Goal: Task Accomplishment & Management: Use online tool/utility

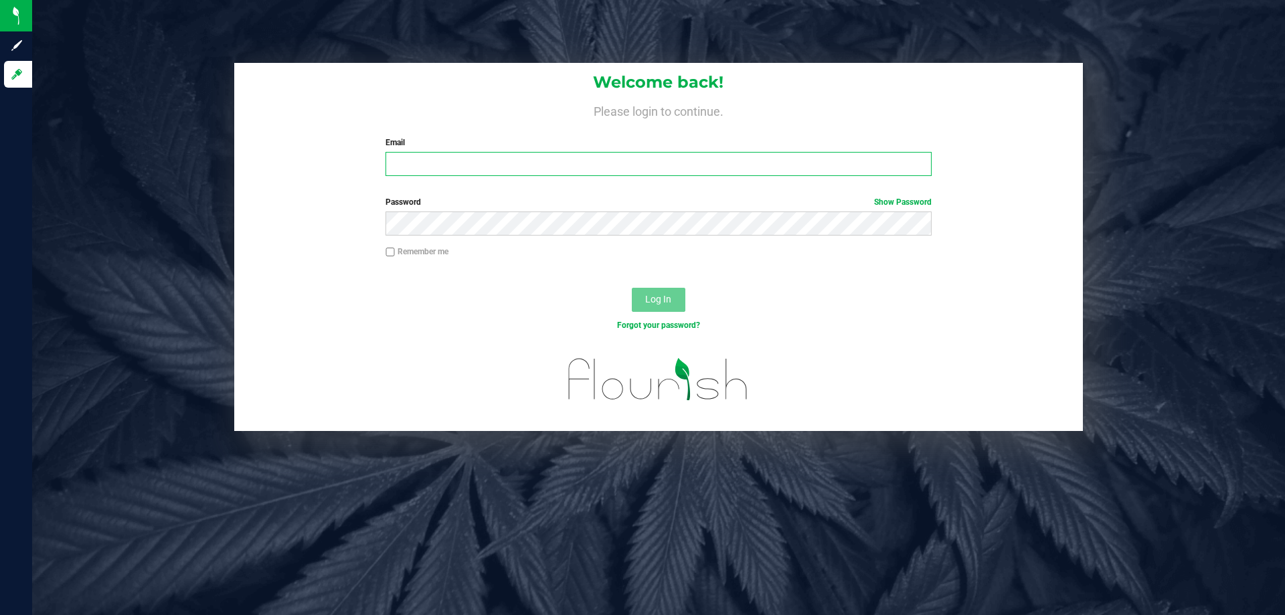
click at [516, 167] on input "Email" at bounding box center [657, 164] width 545 height 24
type input "[EMAIL_ADDRESS][DOMAIN_NAME]"
click at [657, 301] on span "Log In" at bounding box center [658, 299] width 26 height 11
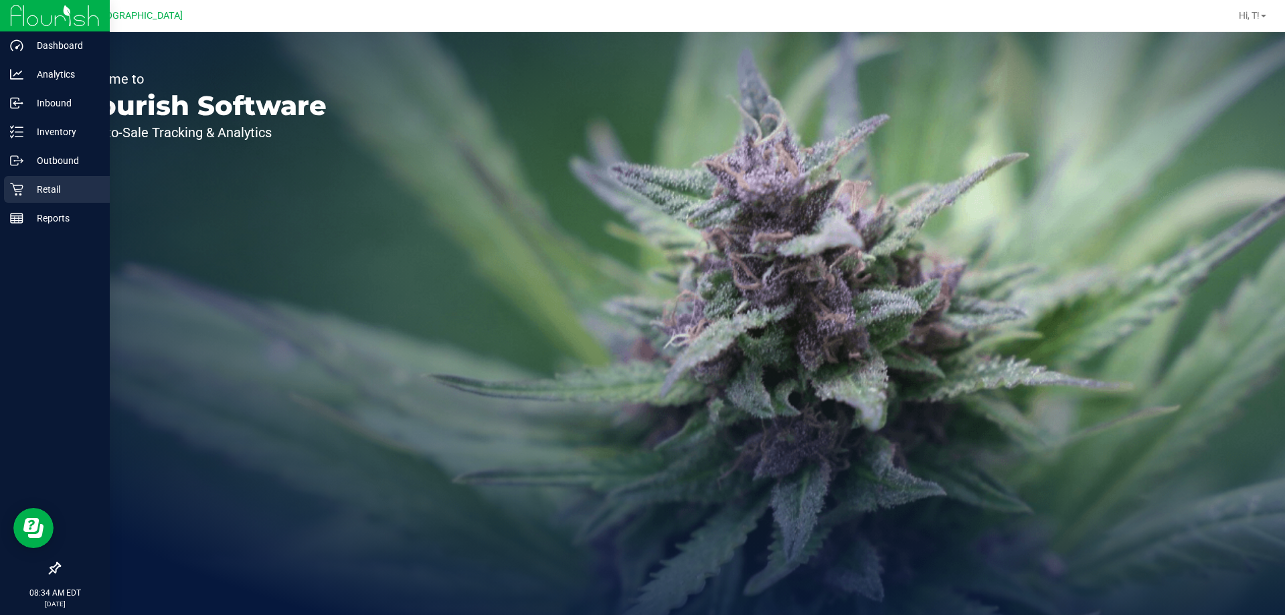
click at [34, 187] on p "Retail" at bounding box center [63, 189] width 80 height 16
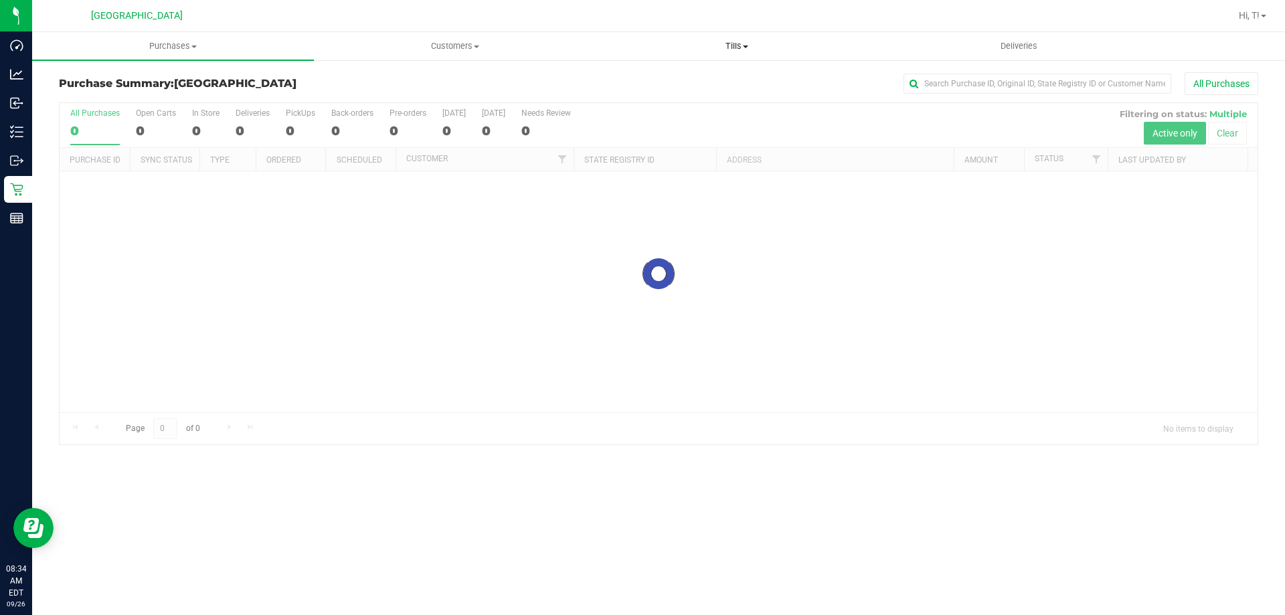
click at [737, 48] on span "Tills" at bounding box center [736, 46] width 280 height 12
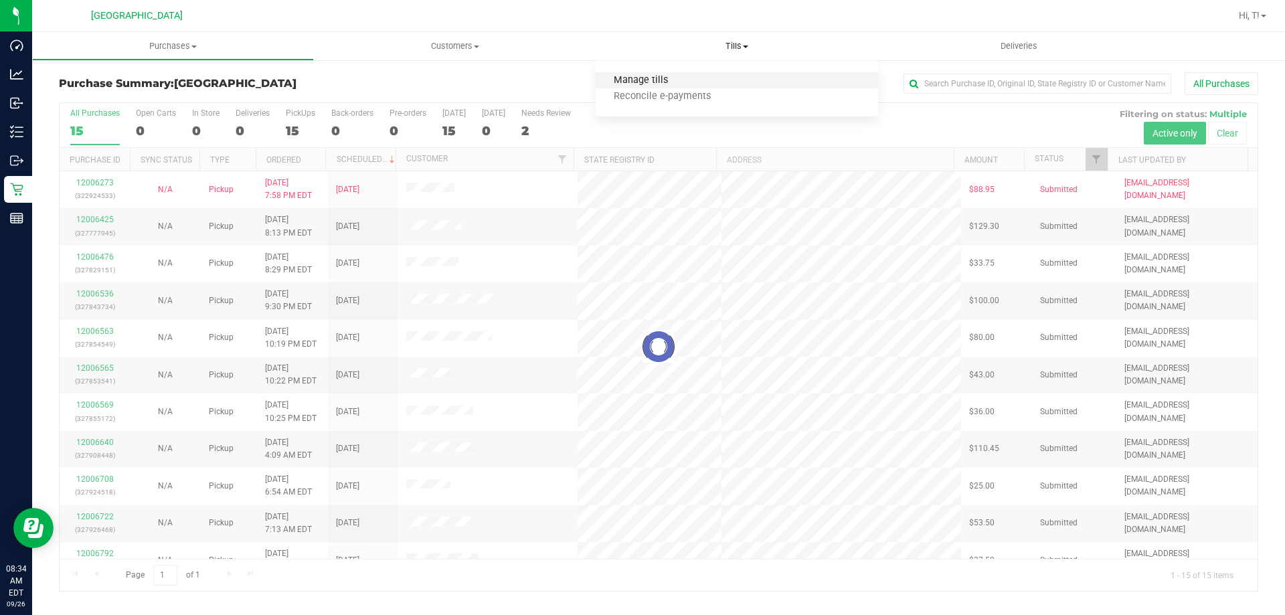
click at [669, 80] on span "Manage tills" at bounding box center [640, 80] width 90 height 11
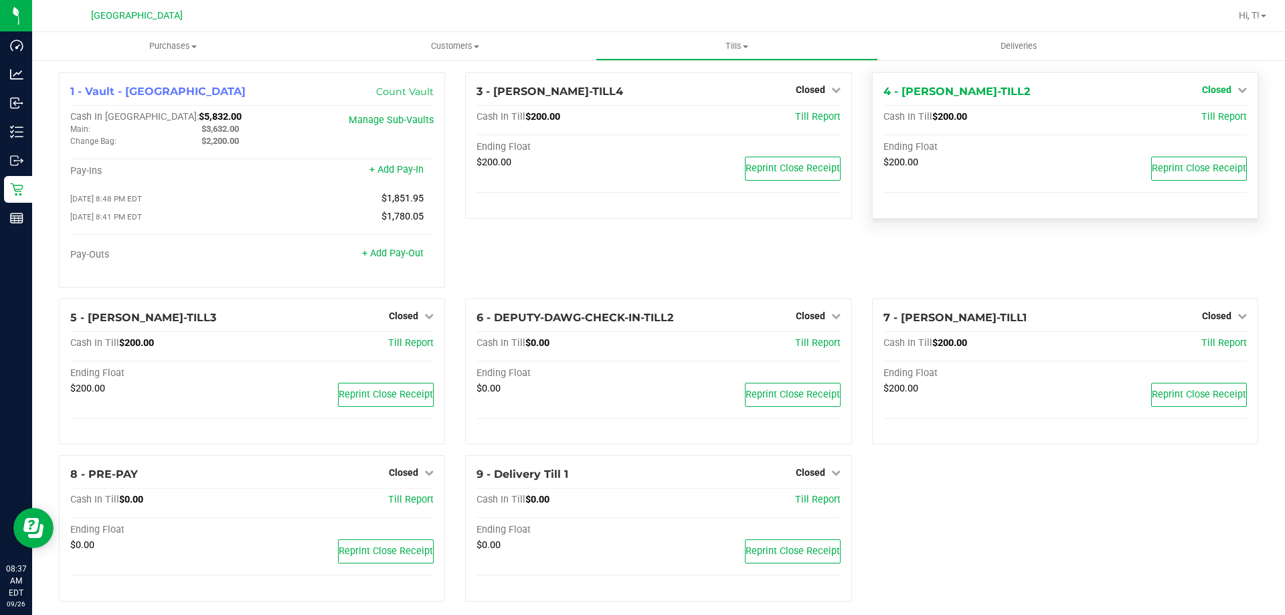
click at [1237, 92] on icon at bounding box center [1241, 89] width 9 height 9
click at [1212, 120] on link "Open Till" at bounding box center [1215, 117] width 35 height 11
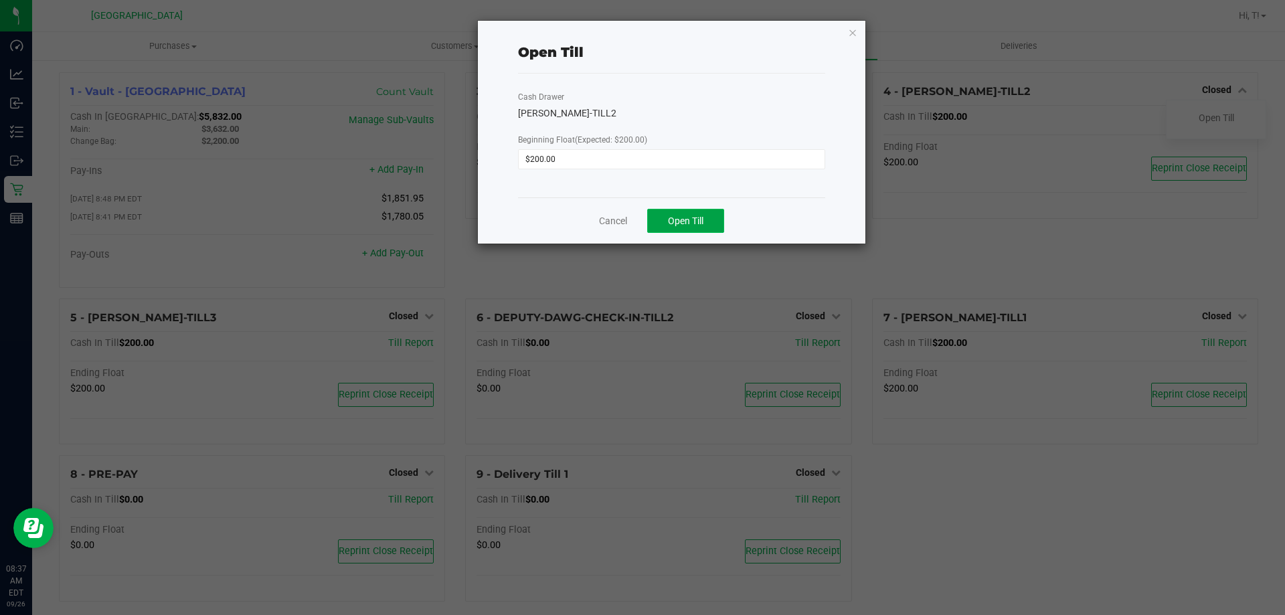
click at [706, 217] on button "Open Till" at bounding box center [685, 221] width 77 height 24
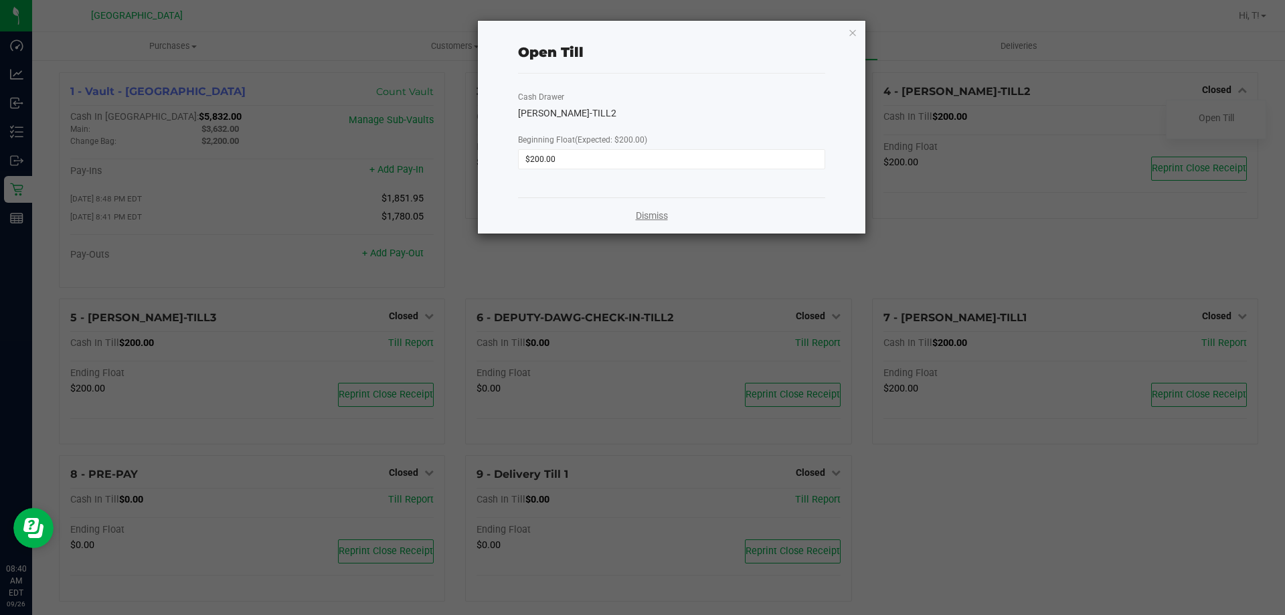
click at [651, 215] on link "Dismiss" at bounding box center [652, 216] width 32 height 14
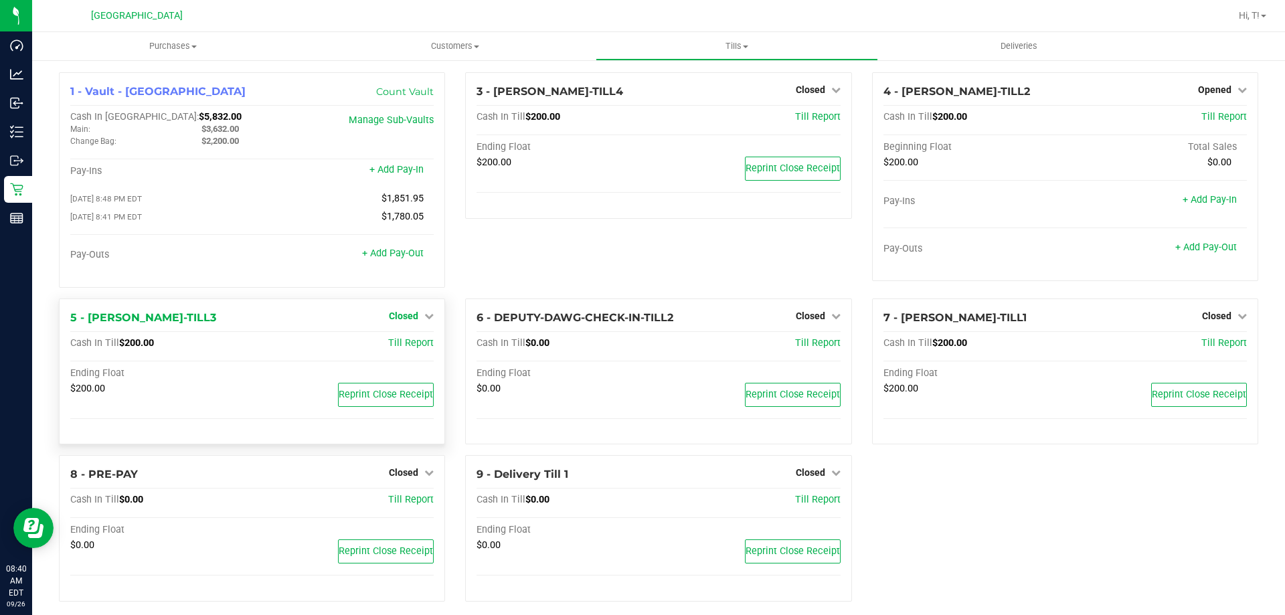
click at [414, 321] on span "Closed" at bounding box center [403, 315] width 29 height 11
click at [395, 349] on link "Open Till" at bounding box center [402, 343] width 35 height 11
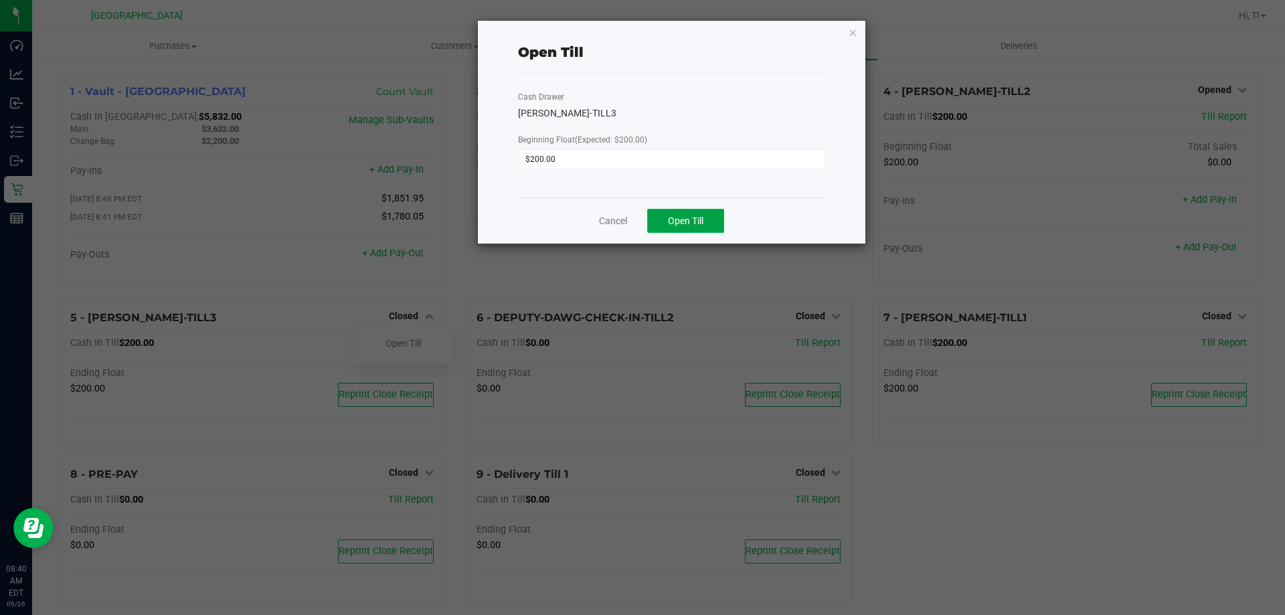
click at [678, 227] on button "Open Till" at bounding box center [685, 221] width 77 height 24
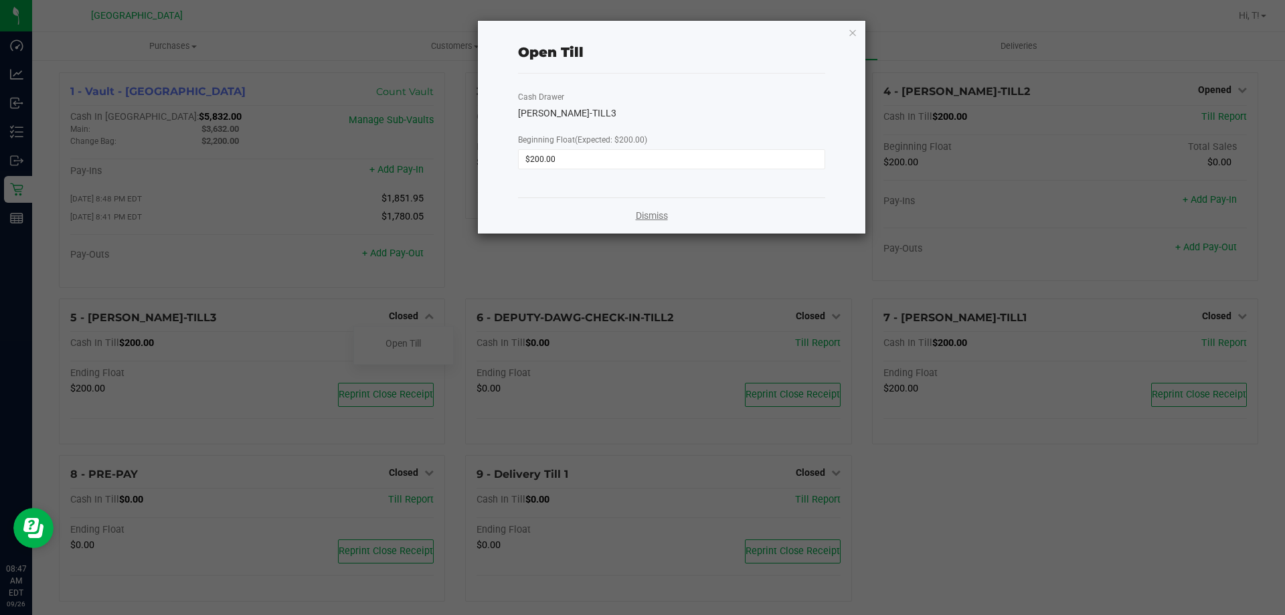
click at [649, 215] on link "Dismiss" at bounding box center [652, 216] width 32 height 14
